Goal: Find specific page/section: Find specific page/section

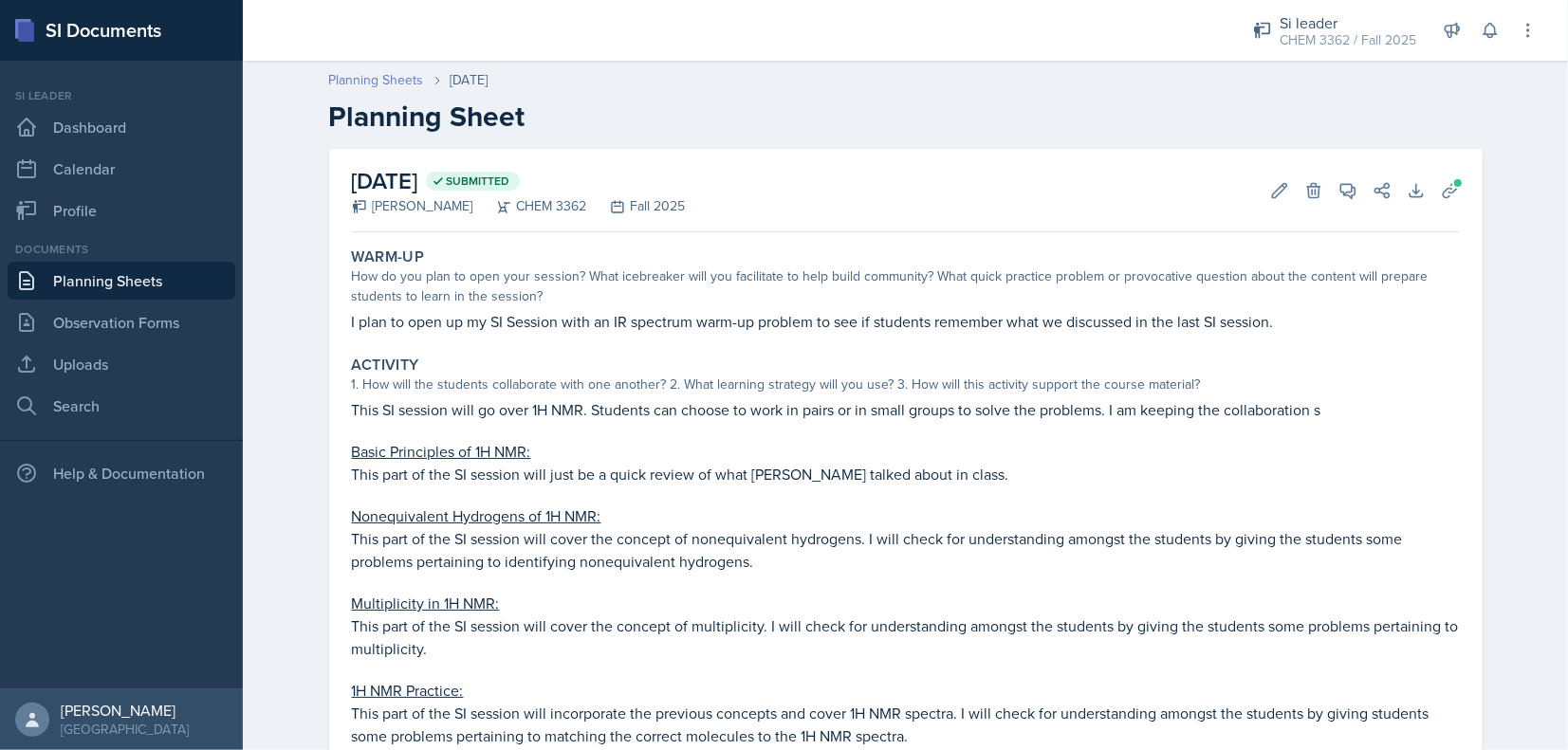
click at [345, 80] on link "Planning Sheets" at bounding box center [376, 80] width 95 height 20
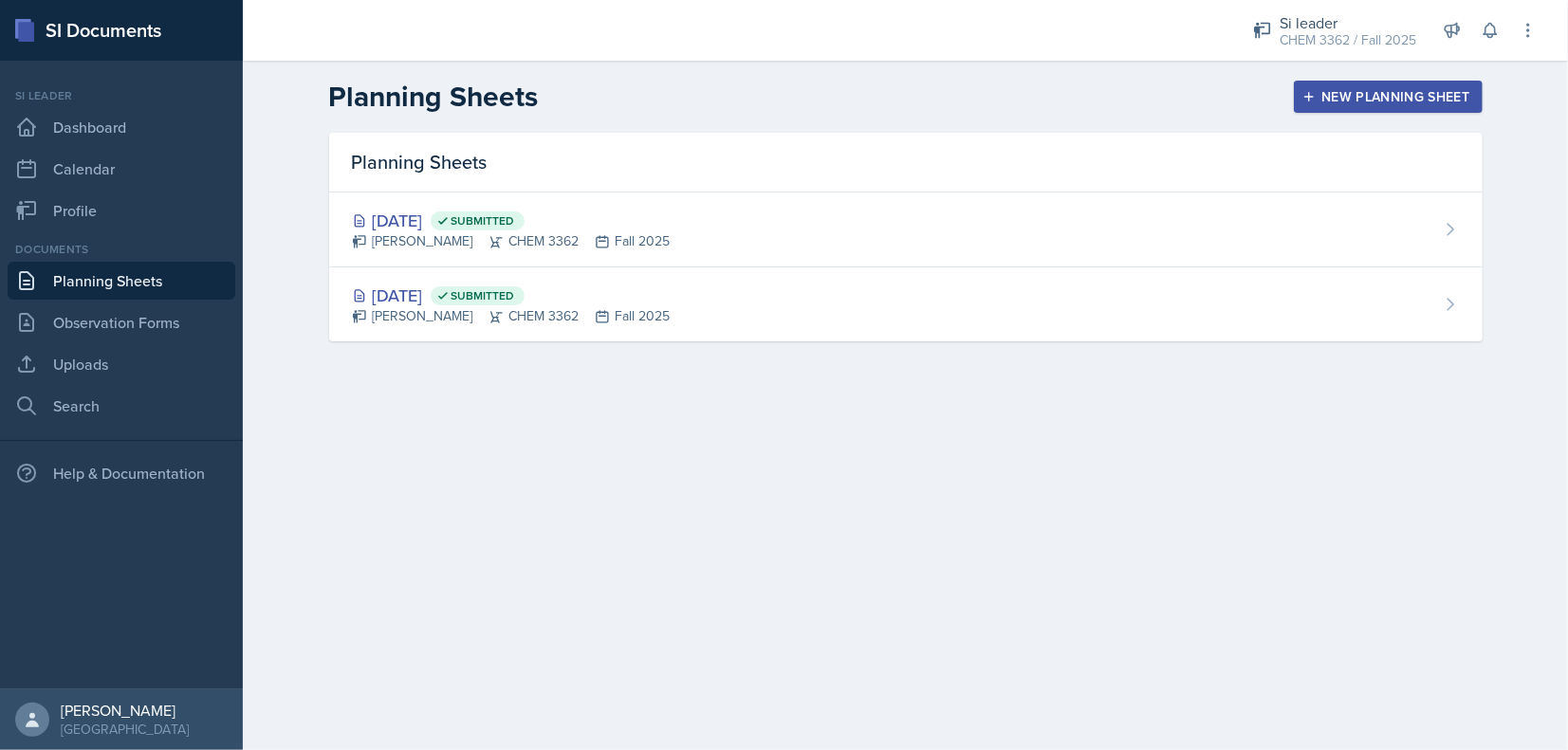
click at [129, 302] on div "Documents Planning Sheets Observation Forms Uploads Search" at bounding box center [122, 333] width 228 height 184
click at [104, 322] on link "Observation Forms" at bounding box center [122, 323] width 228 height 38
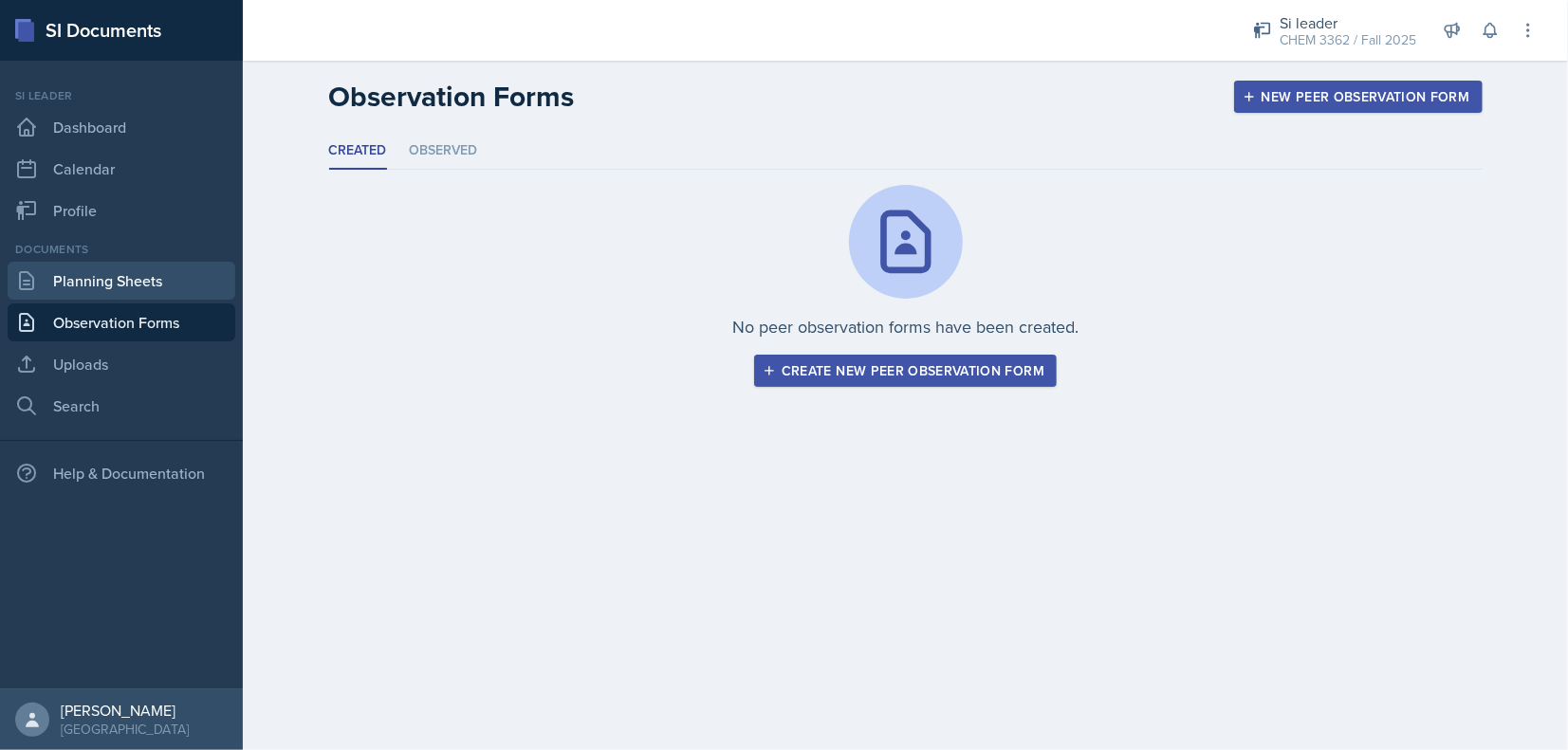
click at [139, 286] on link "Planning Sheets" at bounding box center [122, 281] width 228 height 38
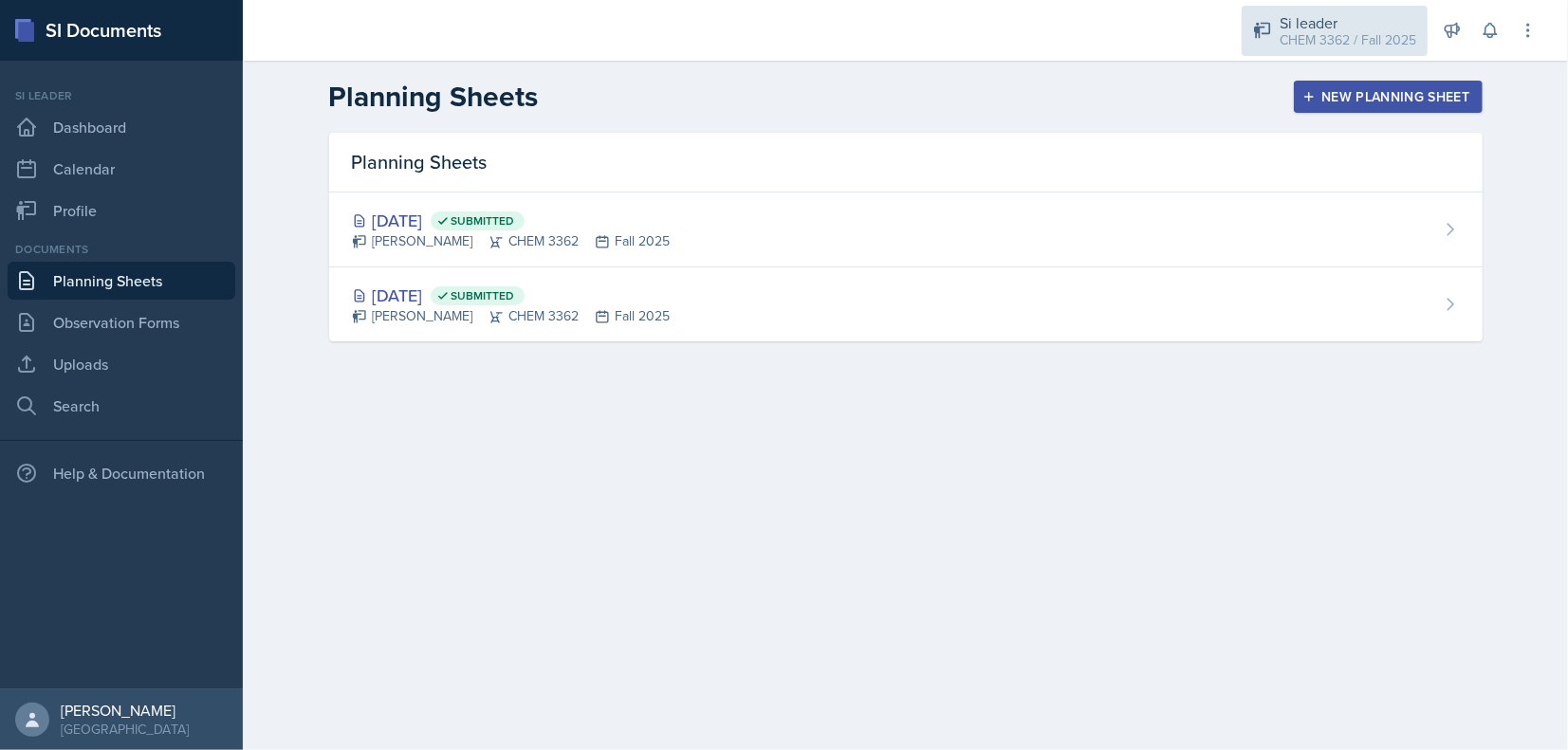
click at [1300, 31] on div "CHEM 3362 / Fall 2025" at bounding box center [1347, 40] width 136 height 20
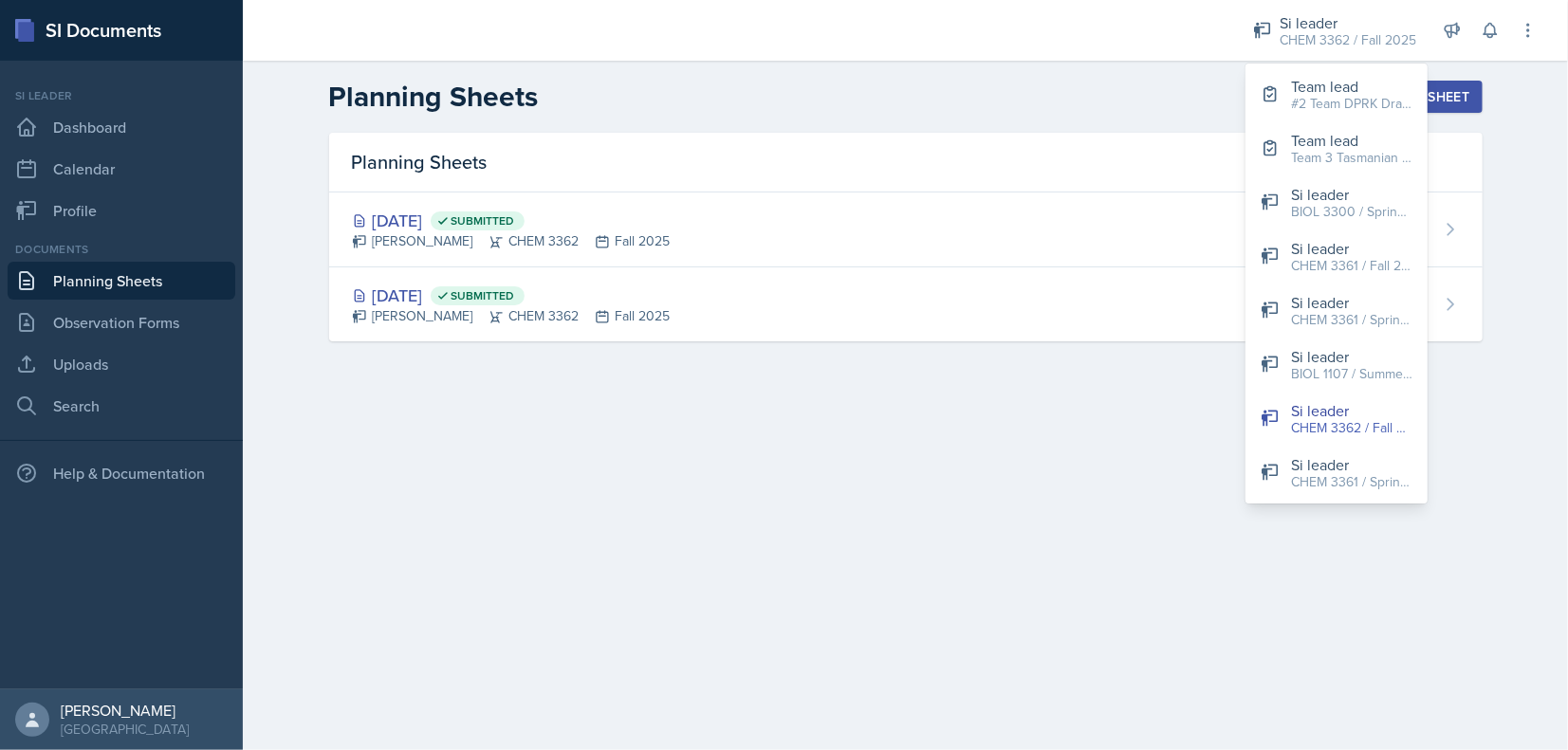
click at [1065, 115] on header "Planning Sheets New Planning Sheet" at bounding box center [906, 97] width 1325 height 72
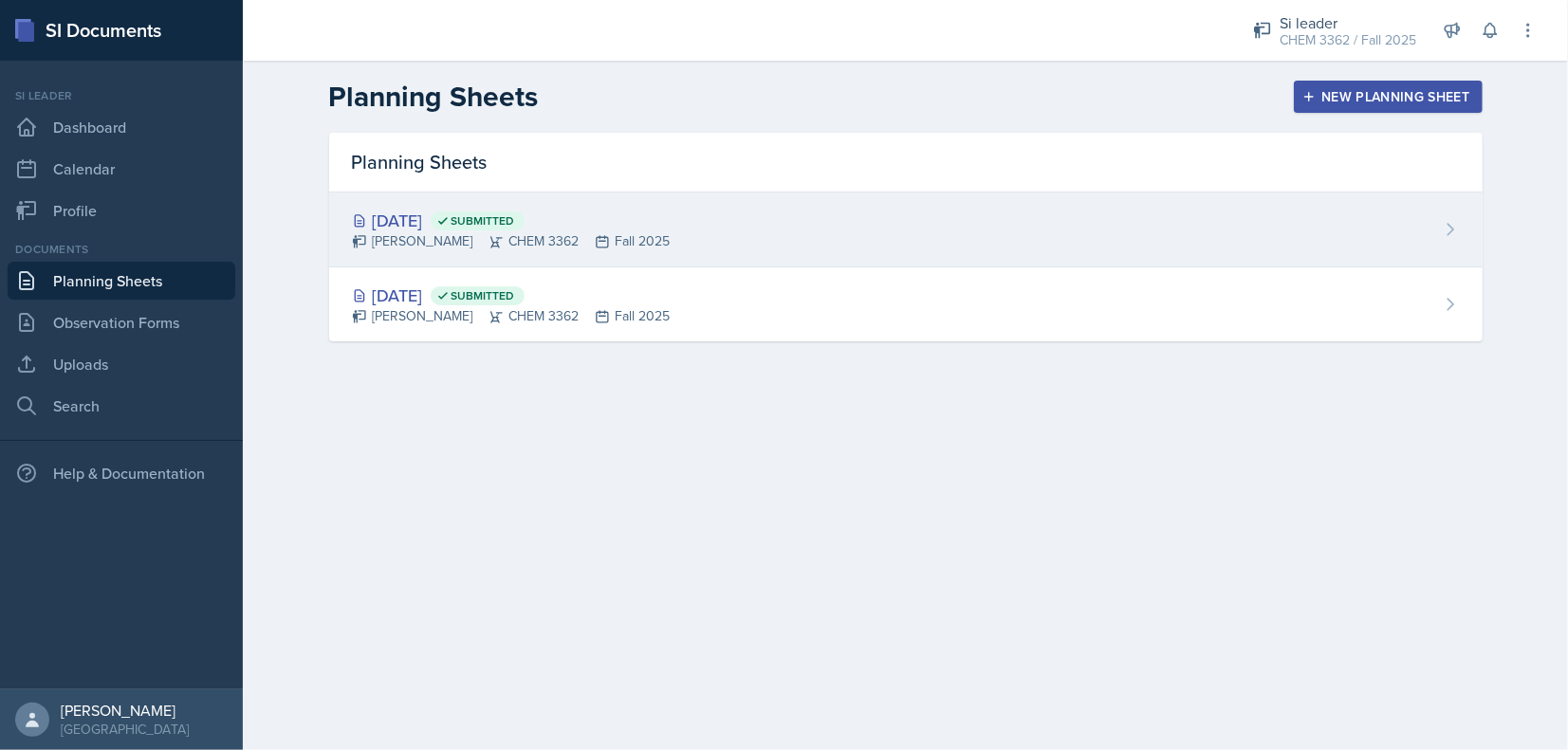
click at [640, 251] on div "[DATE] Submitted [PERSON_NAME] CHEM 3362 Fall 2025" at bounding box center [906, 229] width 1154 height 75
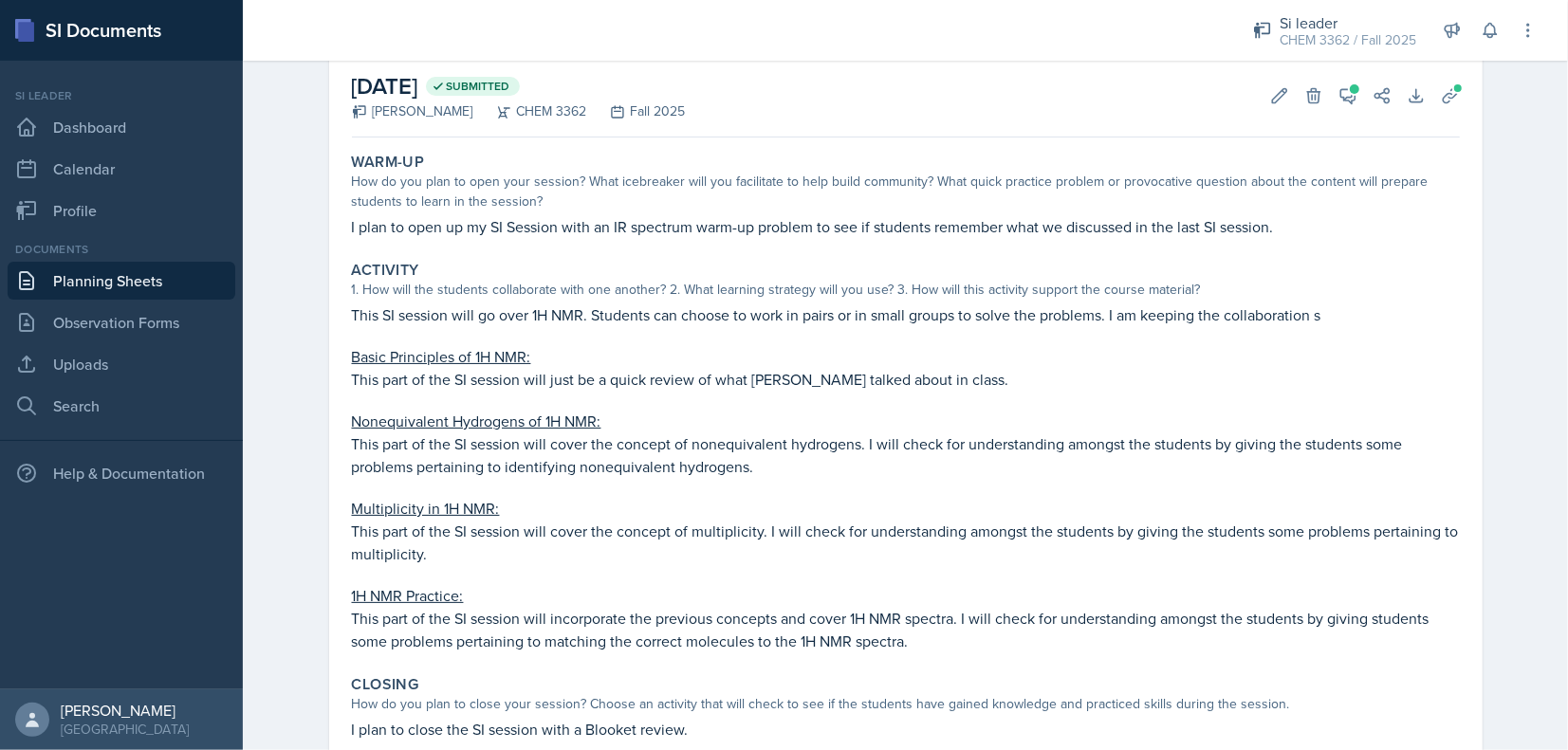
scroll to position [95, 0]
click at [97, 275] on link "Planning Sheets" at bounding box center [122, 281] width 228 height 38
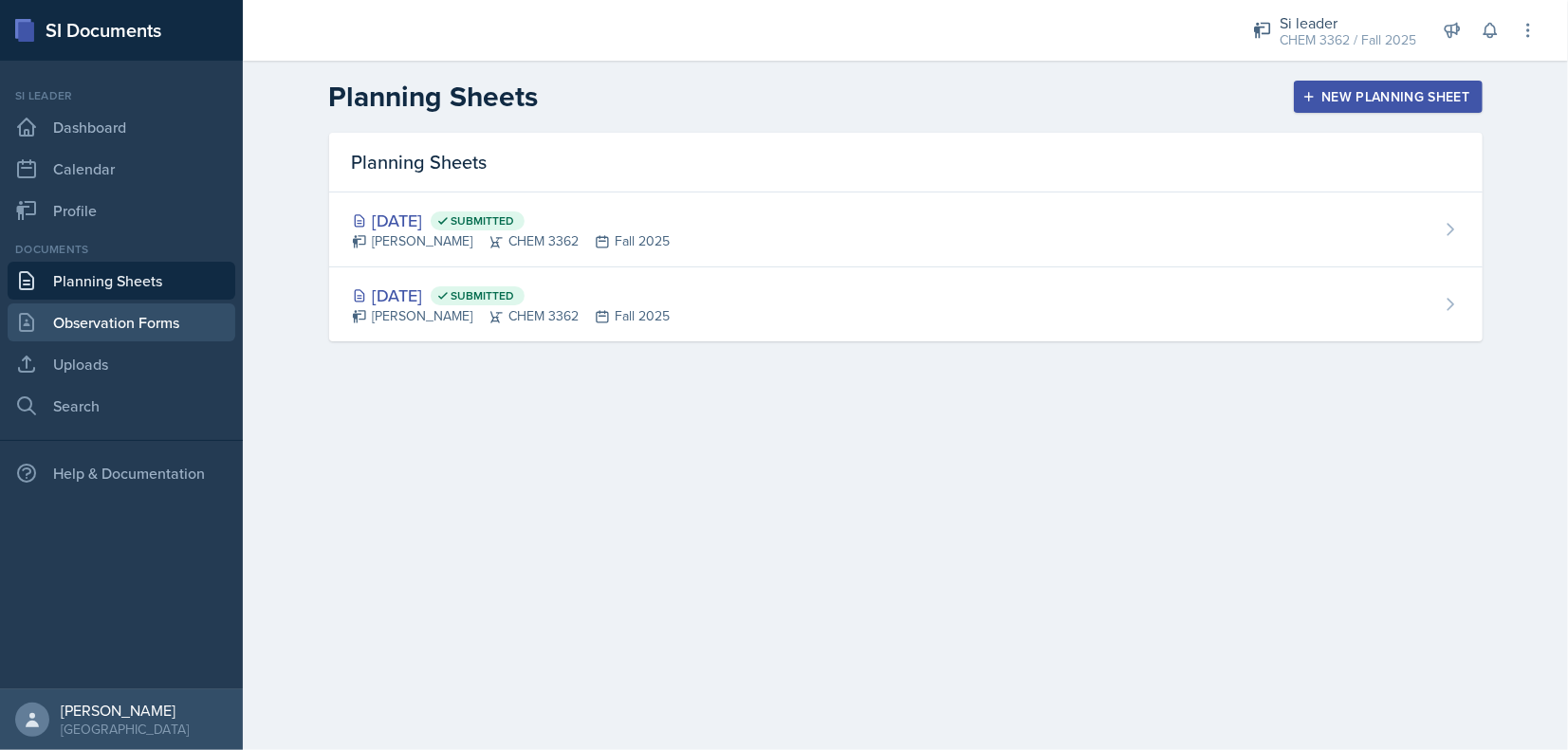
click at [117, 321] on link "Observation Forms" at bounding box center [122, 323] width 228 height 38
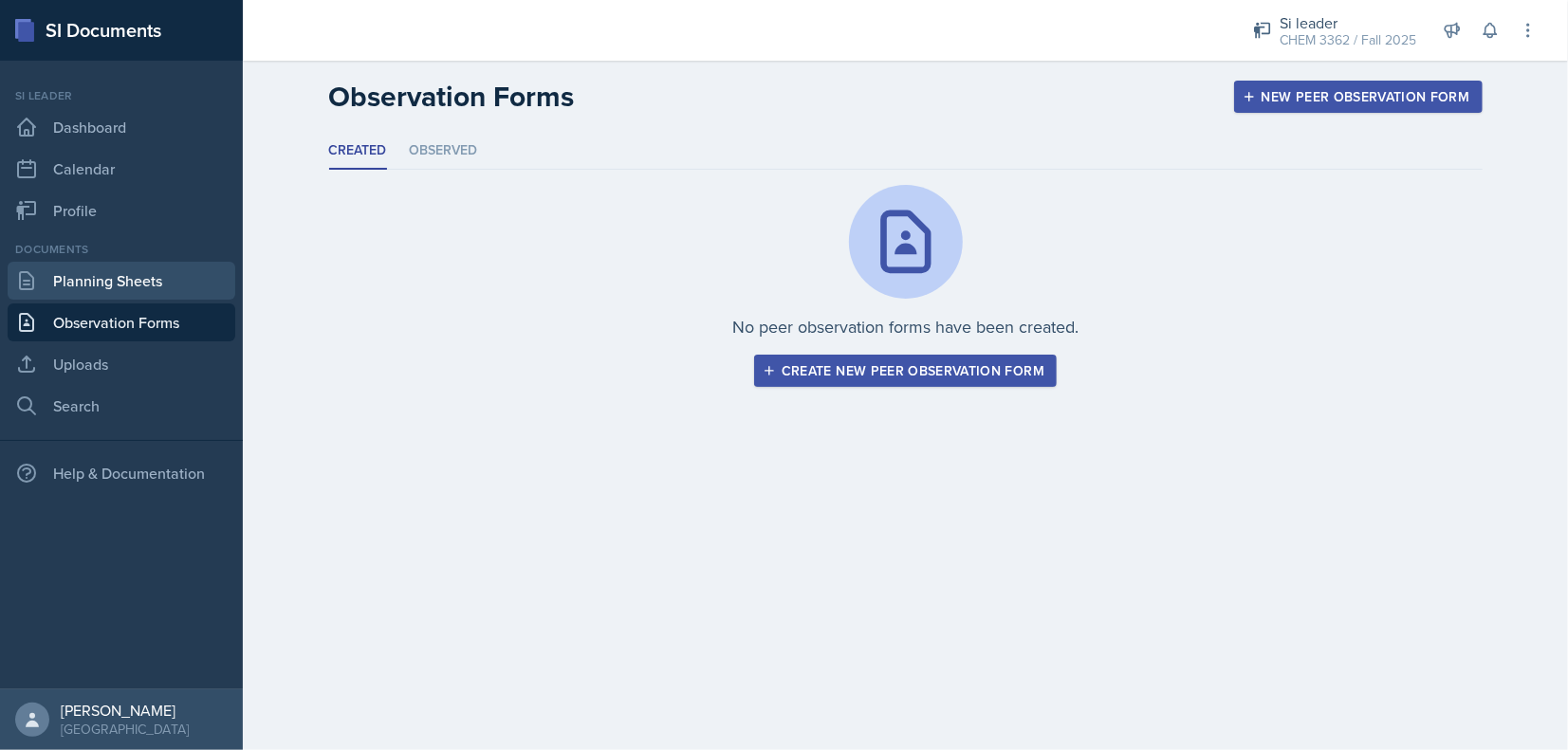
click at [187, 285] on link "Planning Sheets" at bounding box center [122, 281] width 228 height 38
